Goal: Task Accomplishment & Management: Complete application form

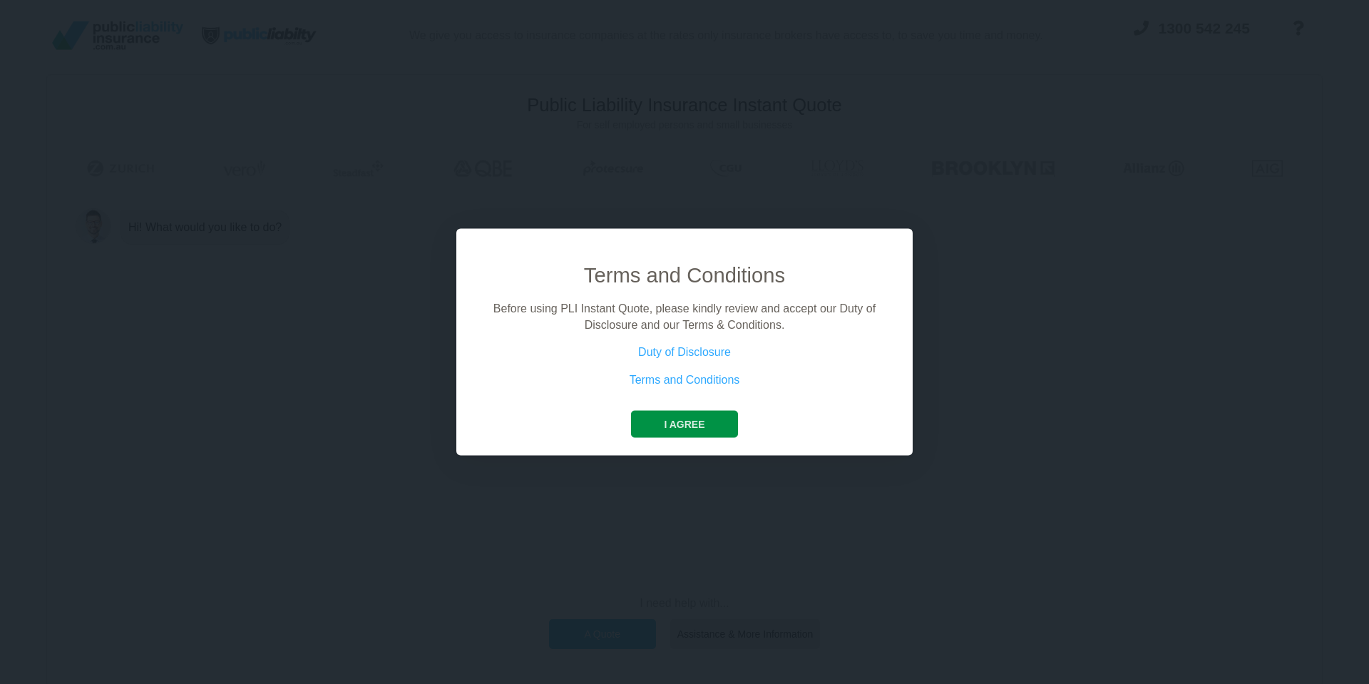
click at [701, 433] on button "I agree" at bounding box center [684, 424] width 106 height 27
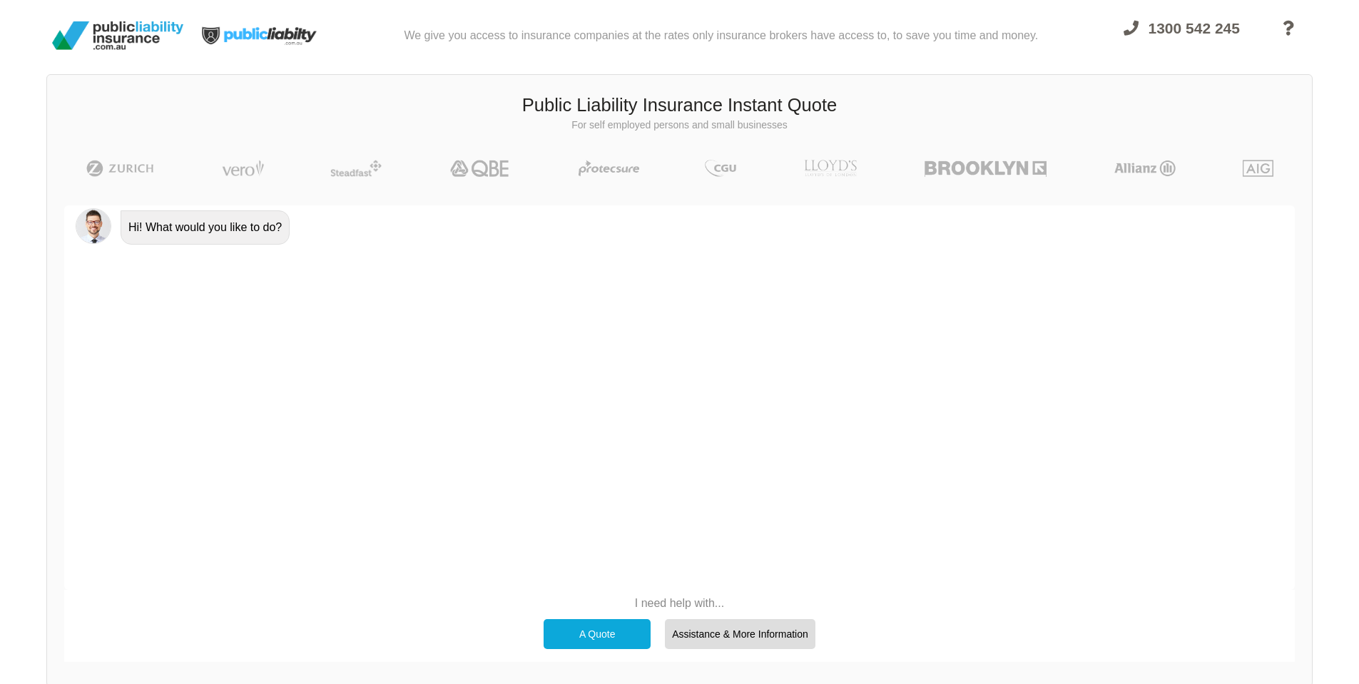
click at [630, 625] on div "A Quote" at bounding box center [596, 634] width 107 height 30
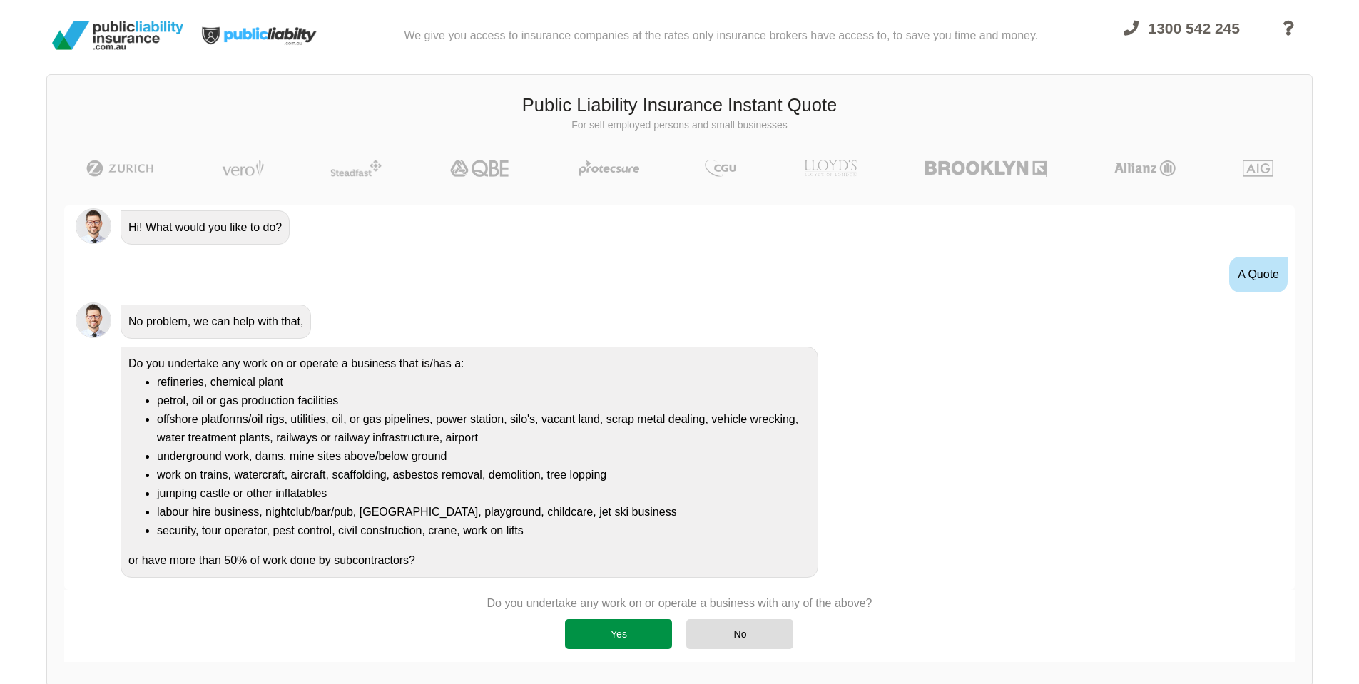
click at [663, 627] on div "Yes" at bounding box center [618, 634] width 107 height 30
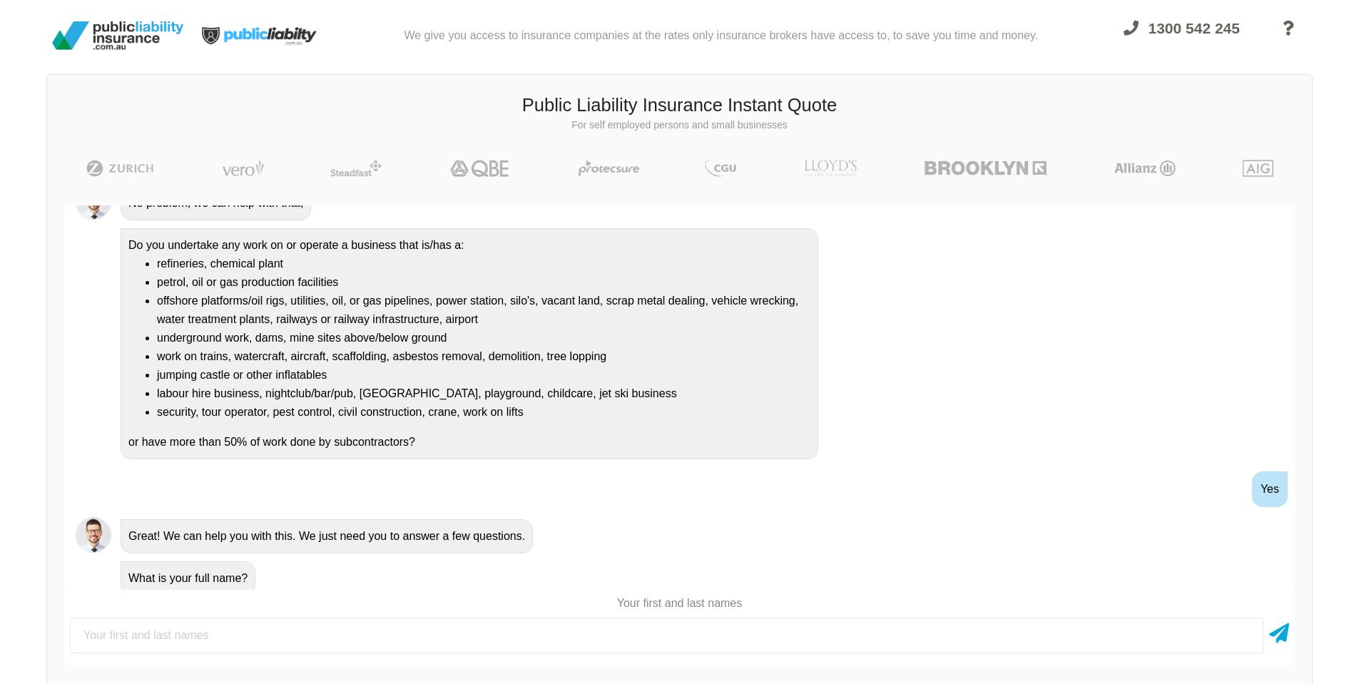
scroll to position [128, 0]
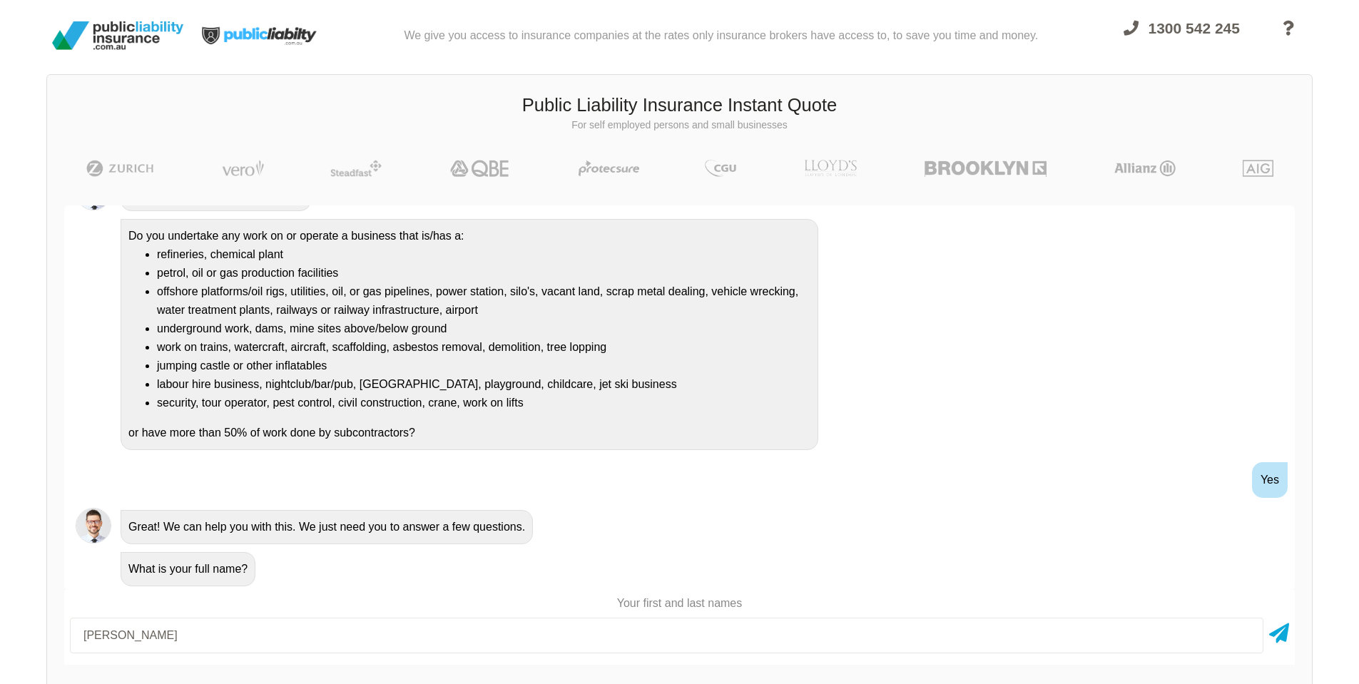
type input "[PERSON_NAME]"
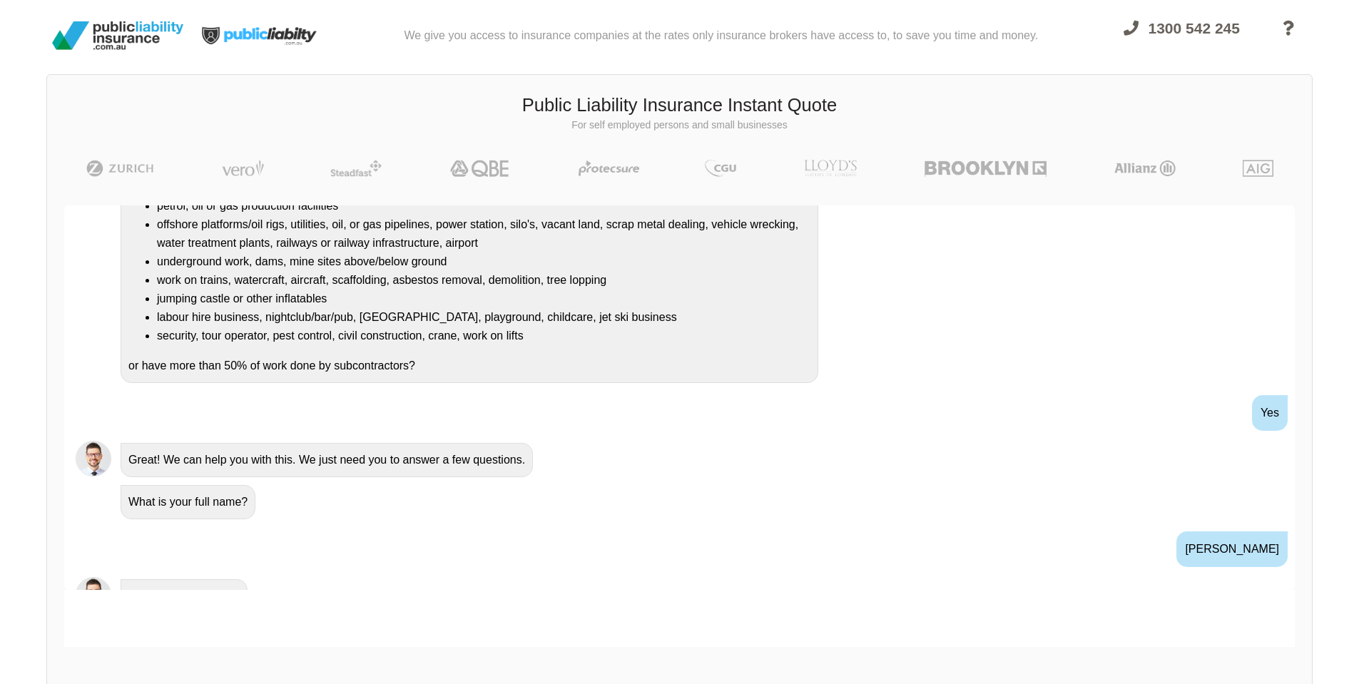
scroll to position [306, 0]
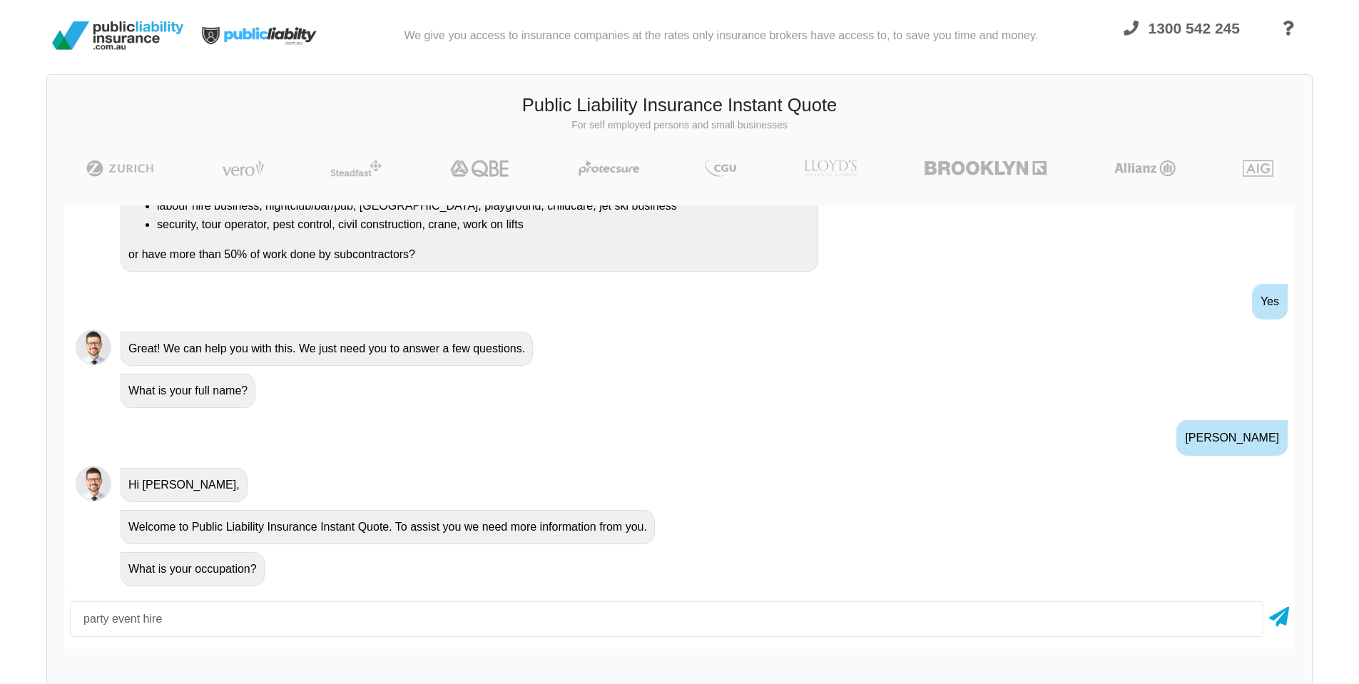
type input "party event hire"
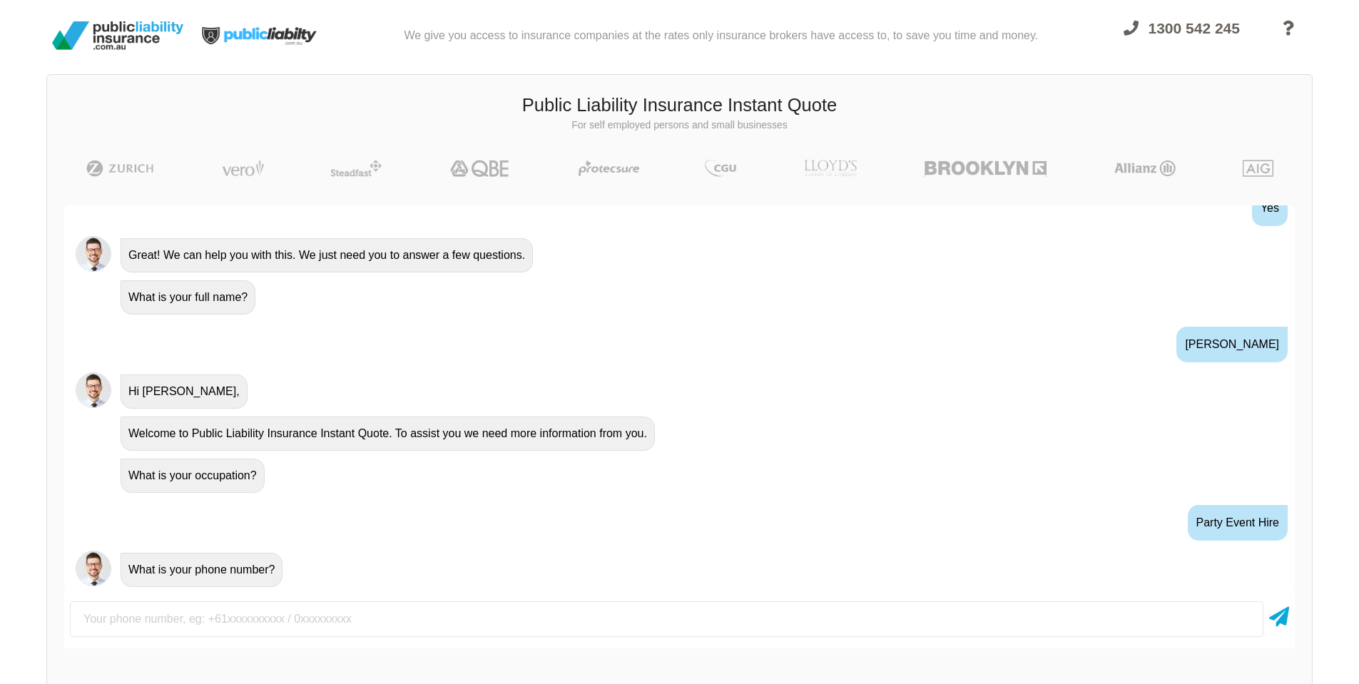
scroll to position [400, 0]
type input "0450212161"
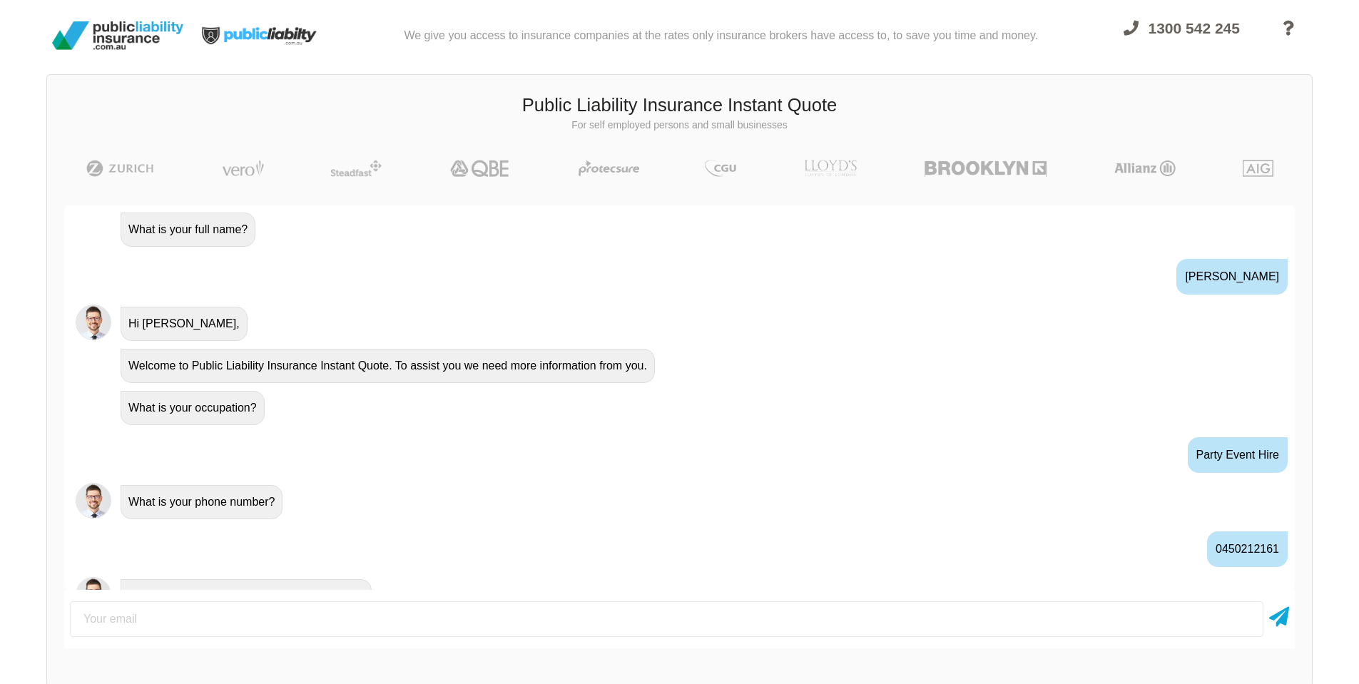
scroll to position [494, 0]
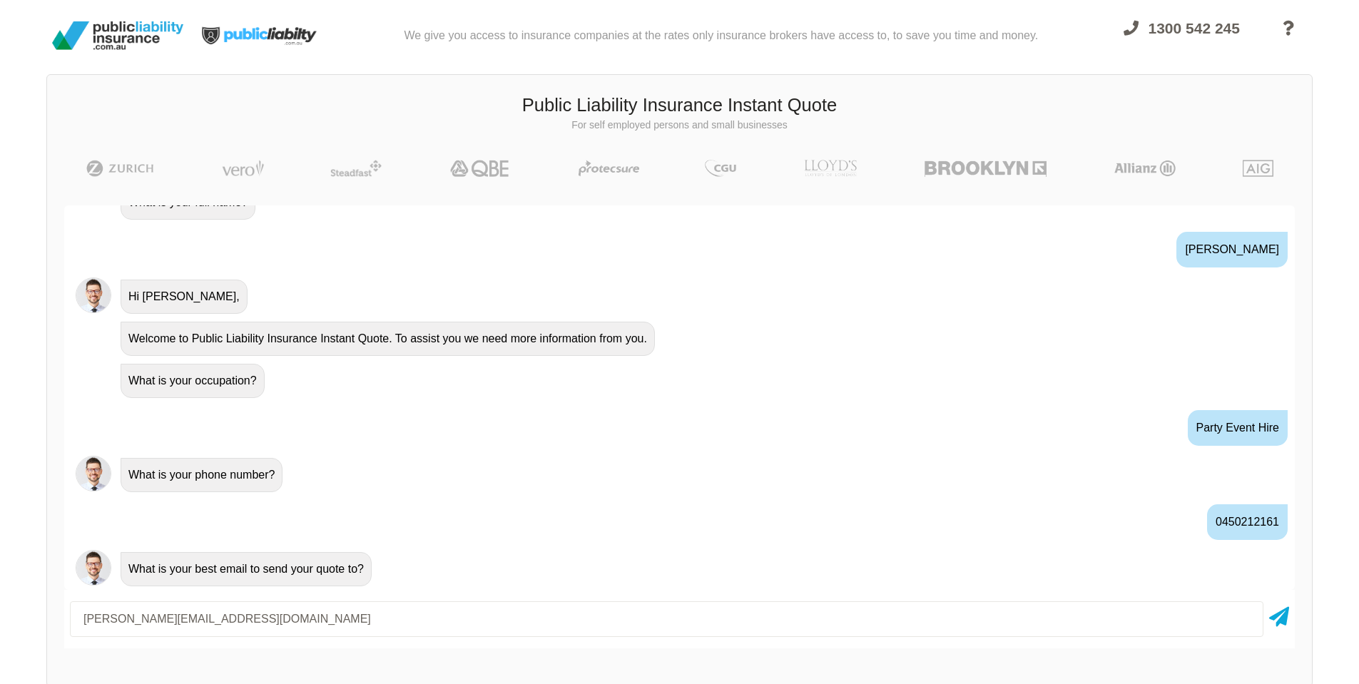
type input "[PERSON_NAME][EMAIL_ADDRESS][DOMAIN_NAME]"
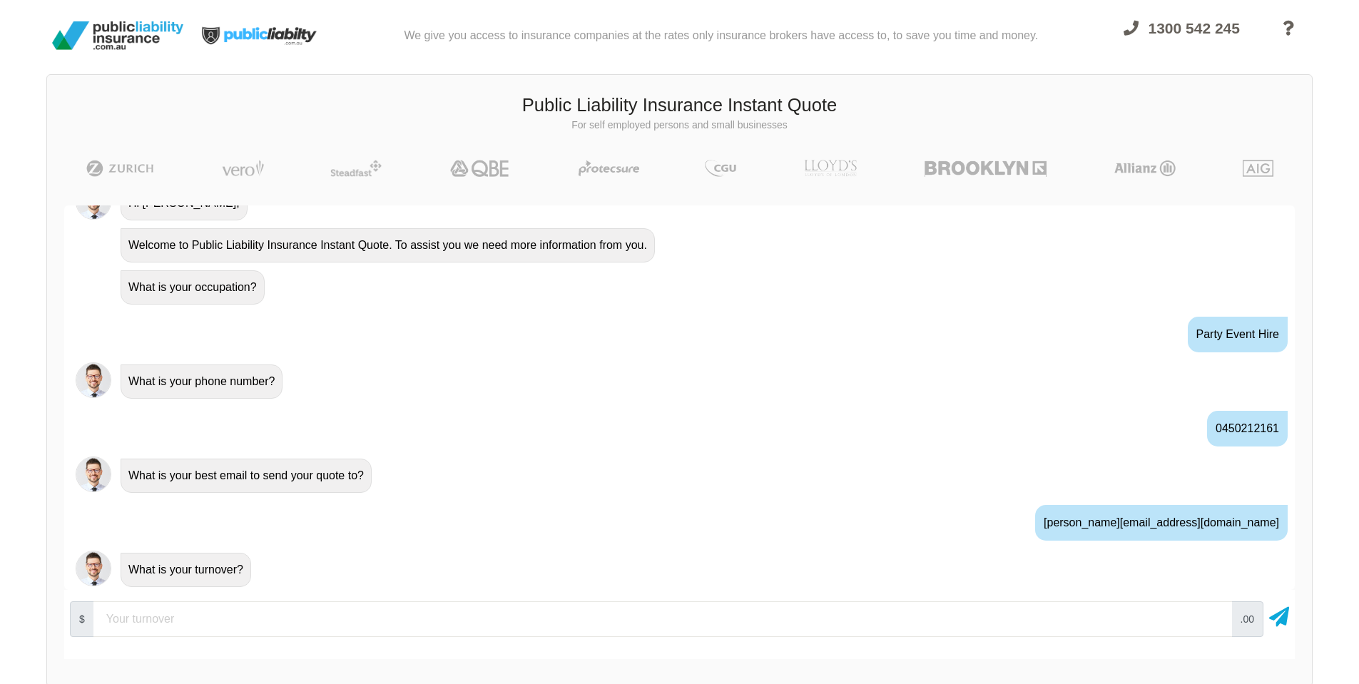
scroll to position [588, 0]
type input "10000"
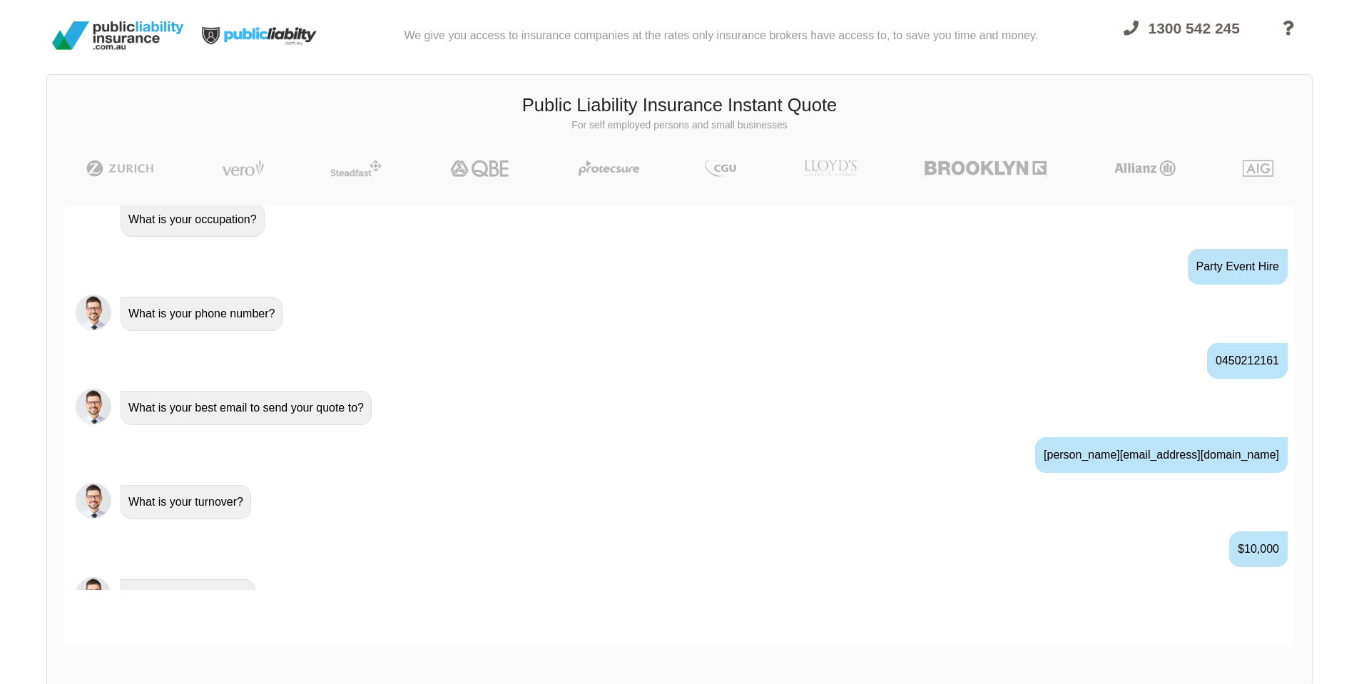
scroll to position [682, 0]
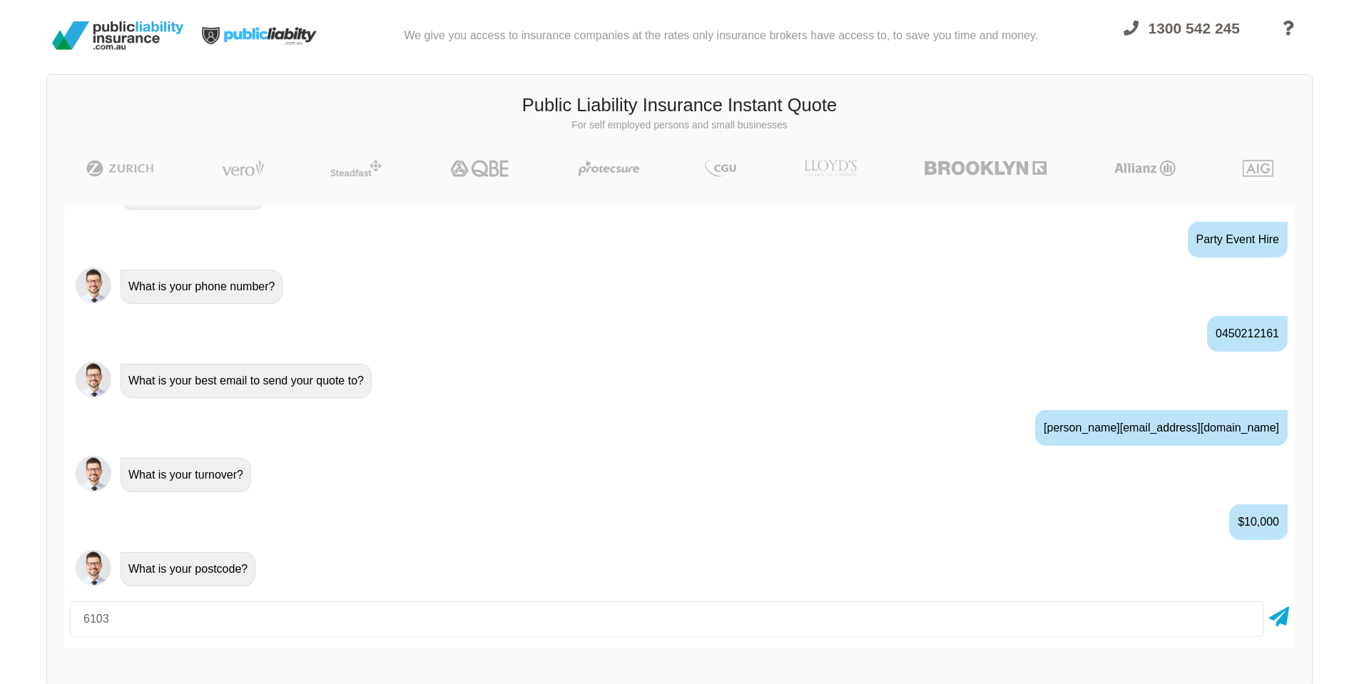
type input "6103"
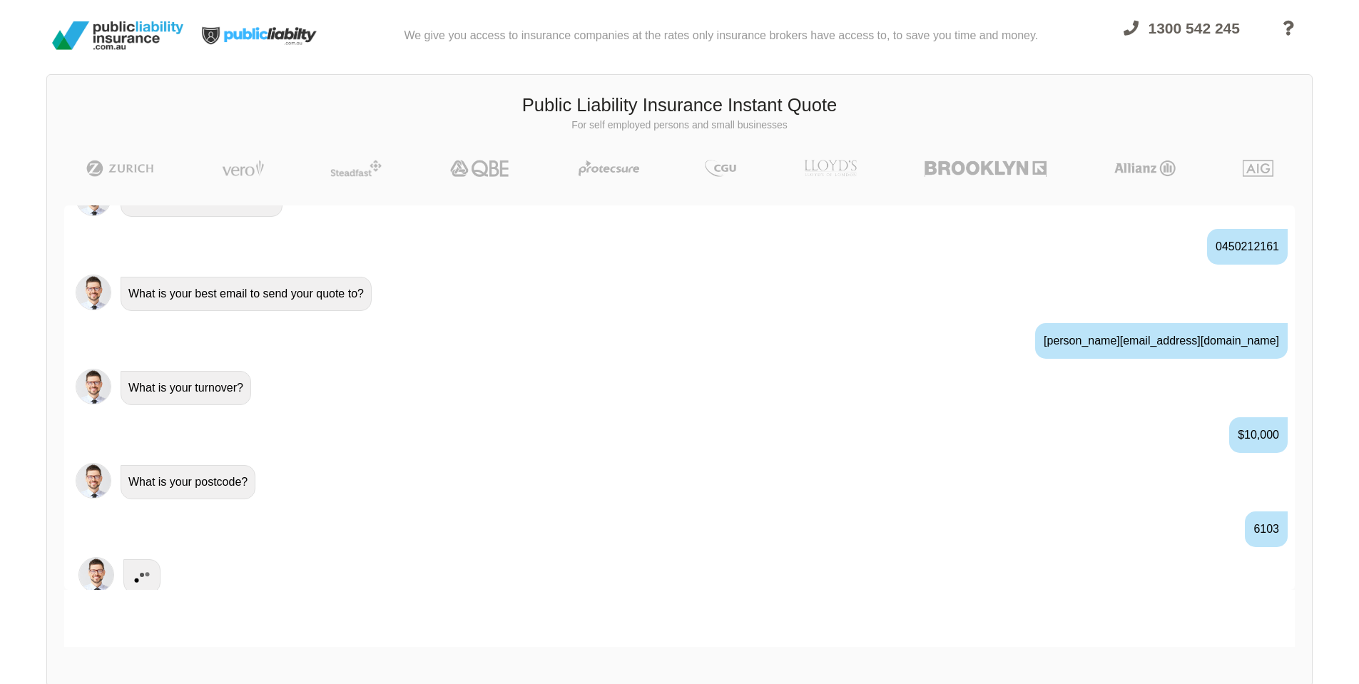
scroll to position [777, 0]
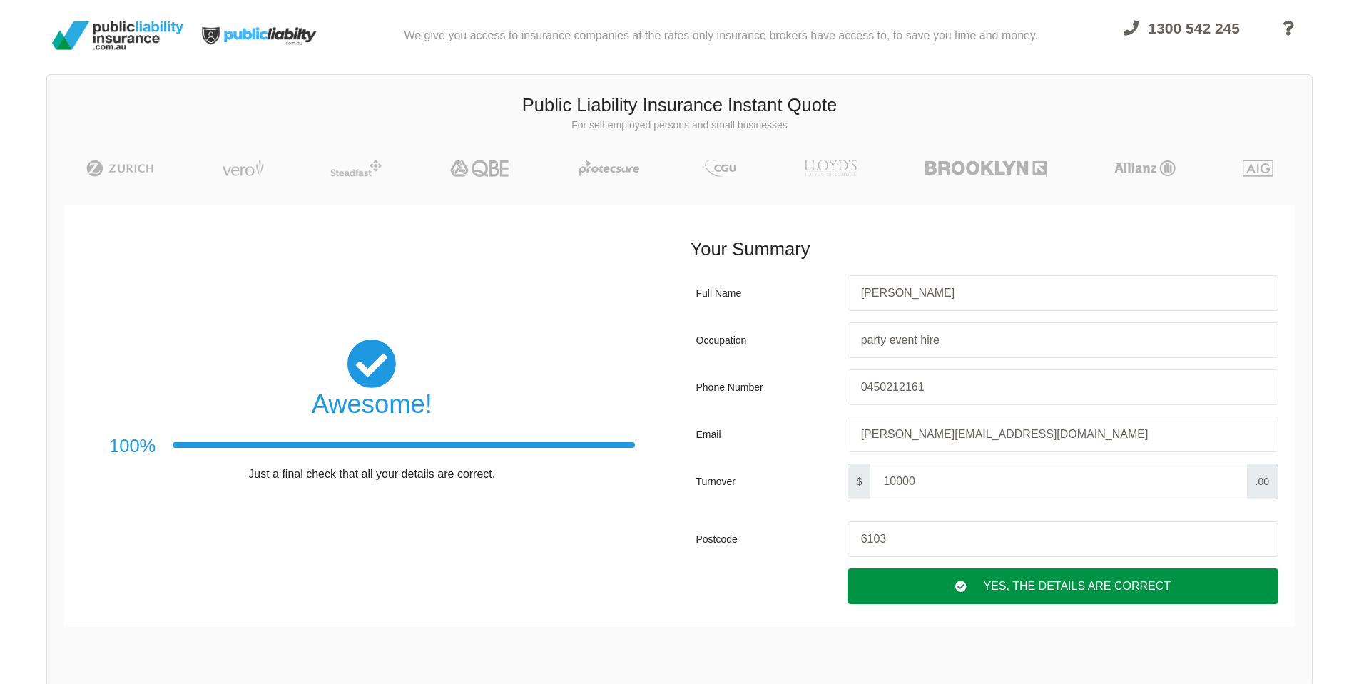
click at [996, 587] on div "Yes, The Details are correct" at bounding box center [1062, 586] width 431 height 36
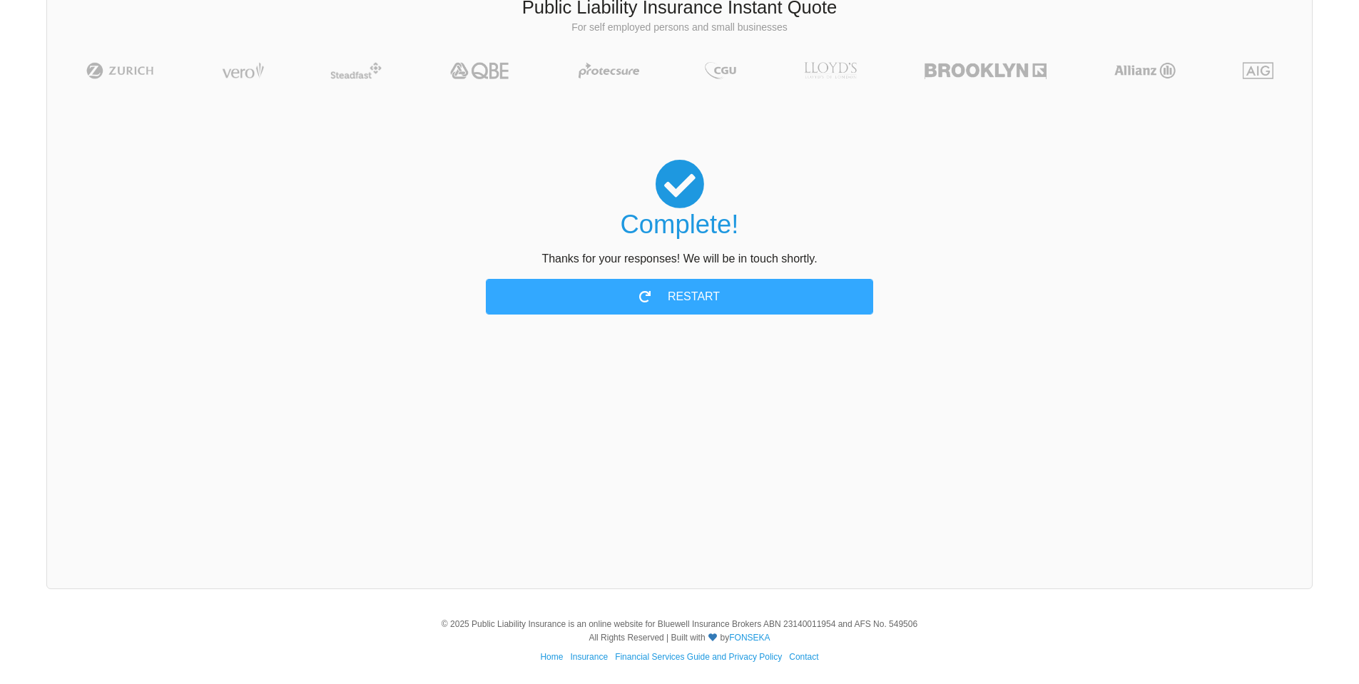
scroll to position [98, 0]
